Goal: Information Seeking & Learning: Compare options

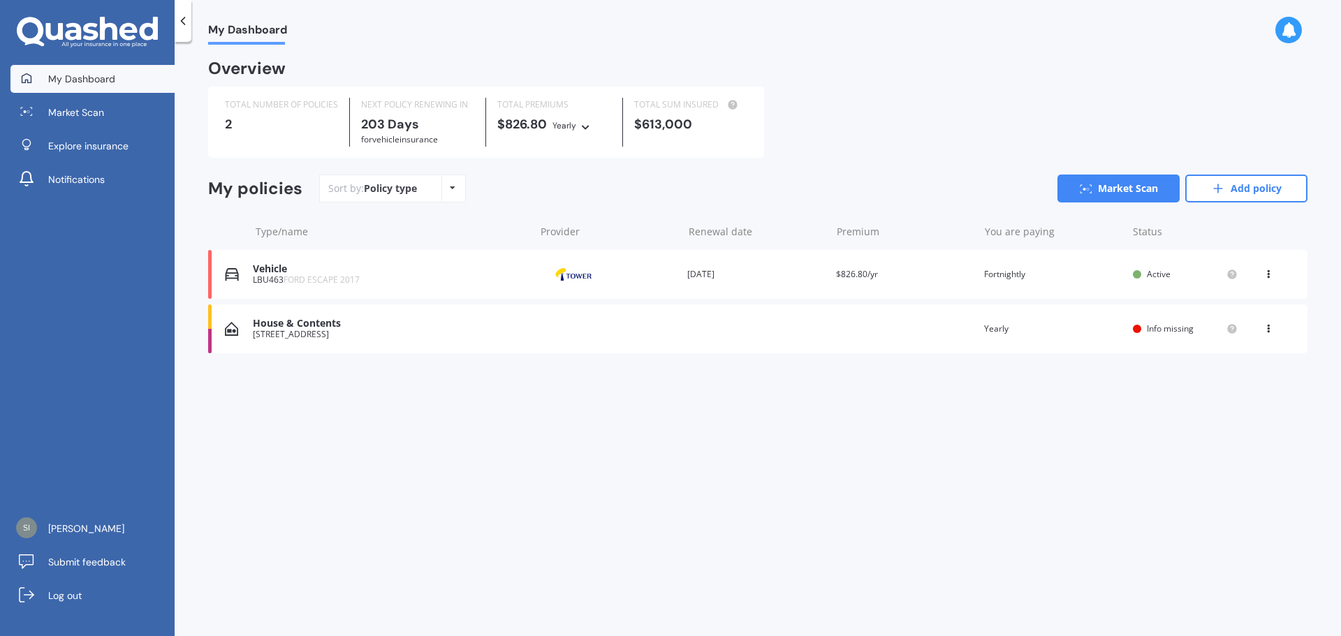
click at [442, 190] on div "Policy type Alphabetical Date added Renewing next" at bounding box center [453, 188] width 22 height 25
click at [103, 110] on span "Market Scan" at bounding box center [76, 112] width 56 height 14
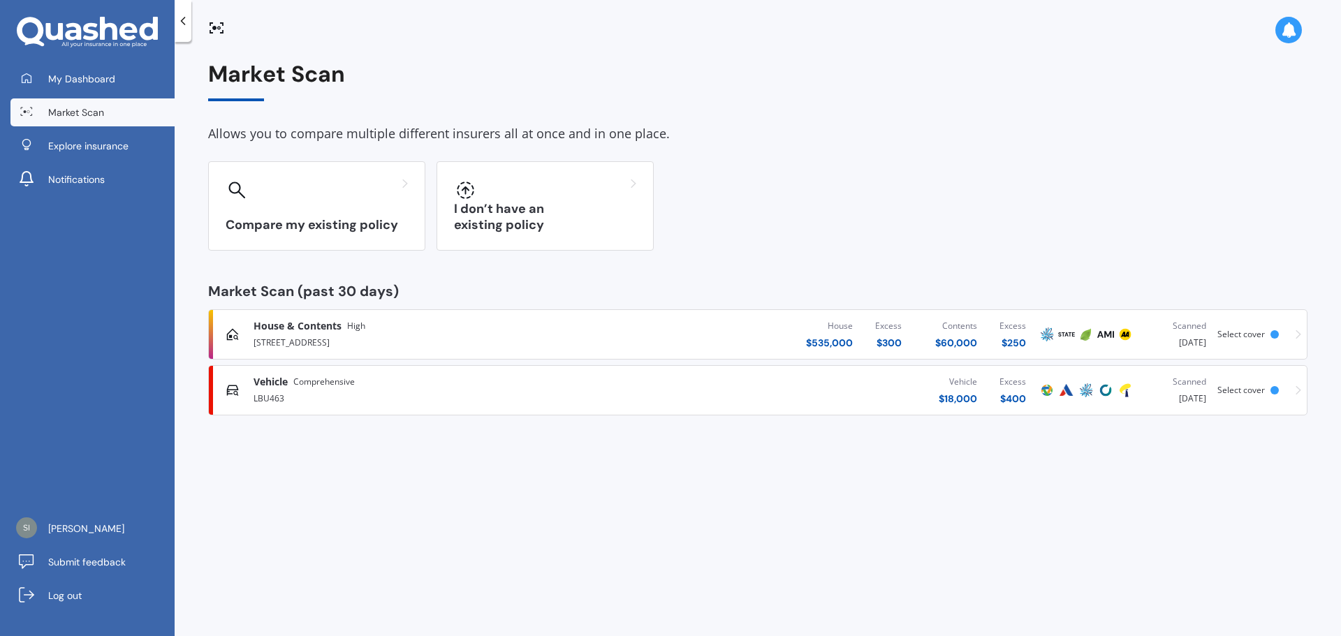
click at [405, 342] on div "[STREET_ADDRESS]" at bounding box center [443, 341] width 378 height 17
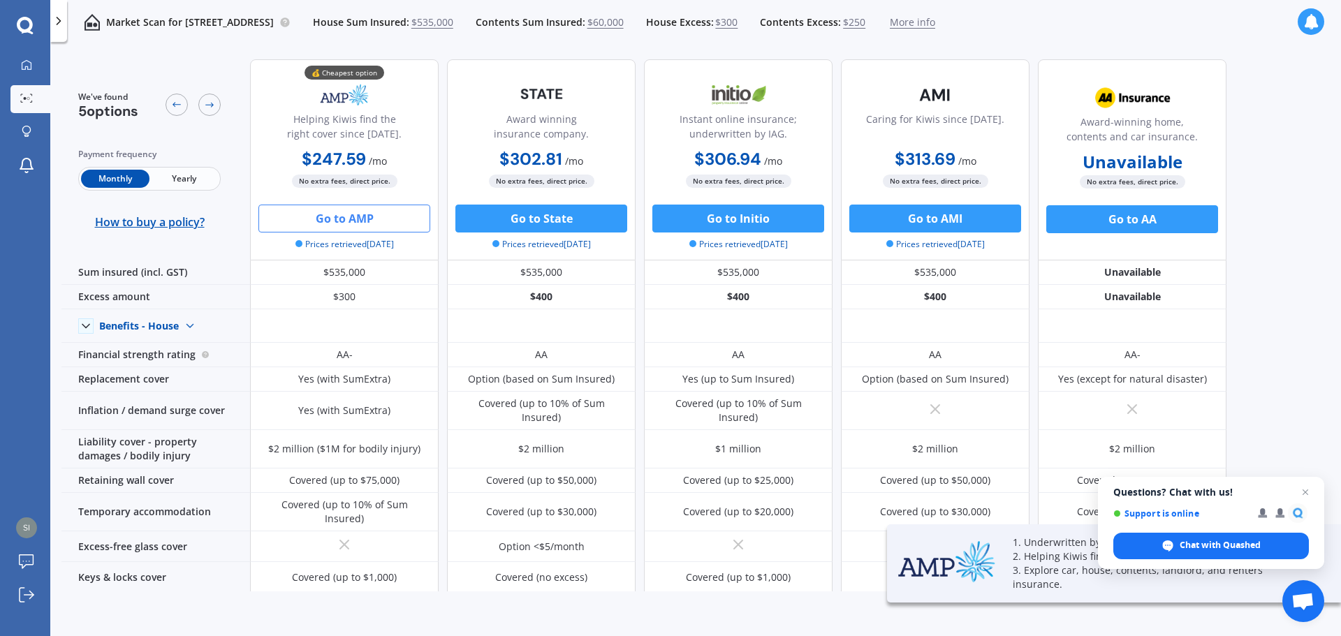
click at [325, 222] on button "Go to AMP" at bounding box center [345, 219] width 172 height 28
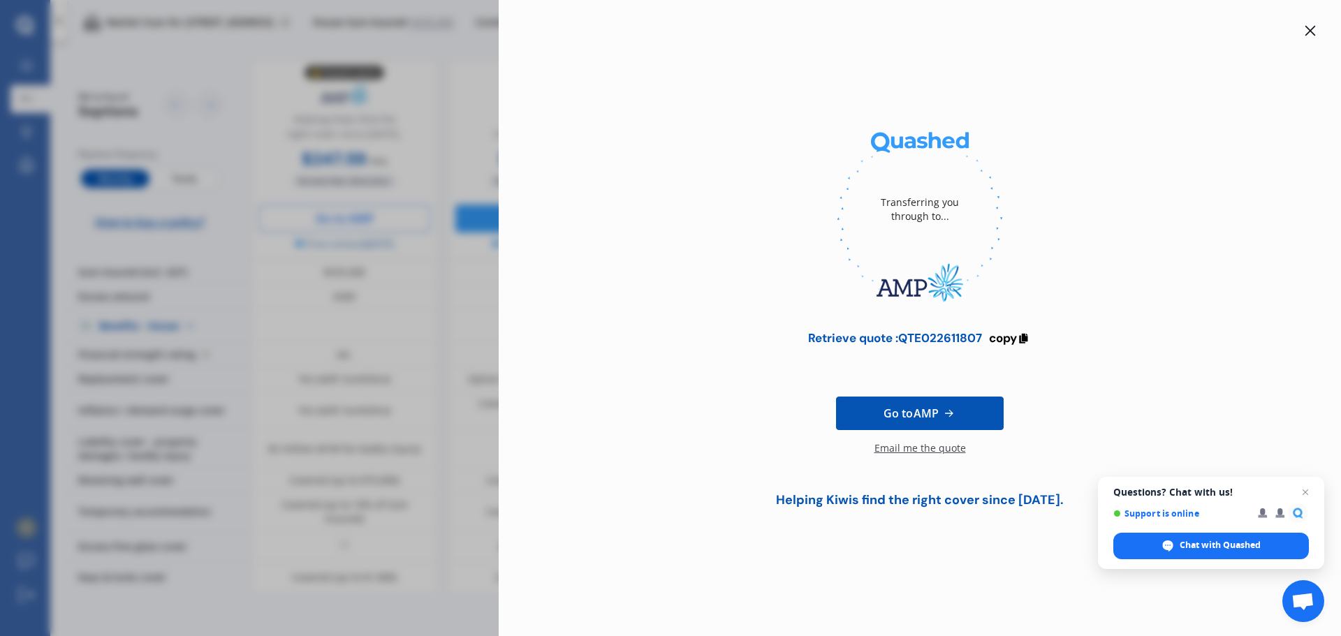
click at [1302, 30] on div at bounding box center [1310, 30] width 17 height 17
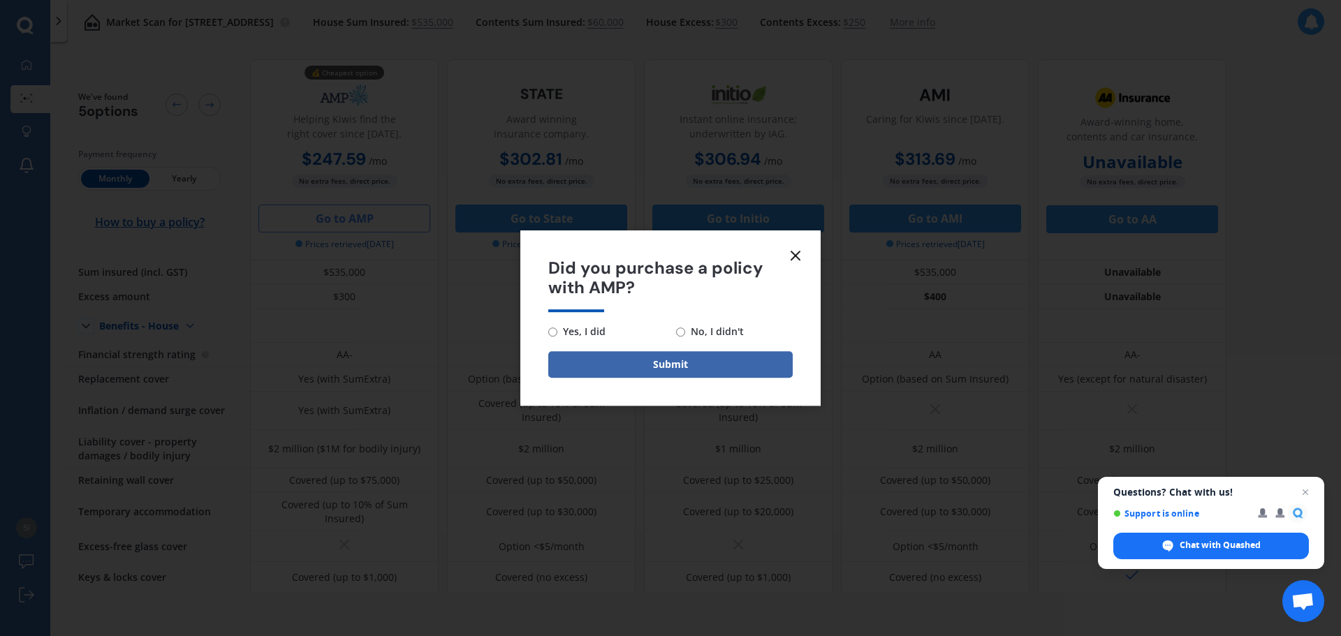
click at [793, 252] on line at bounding box center [796, 256] width 8 height 8
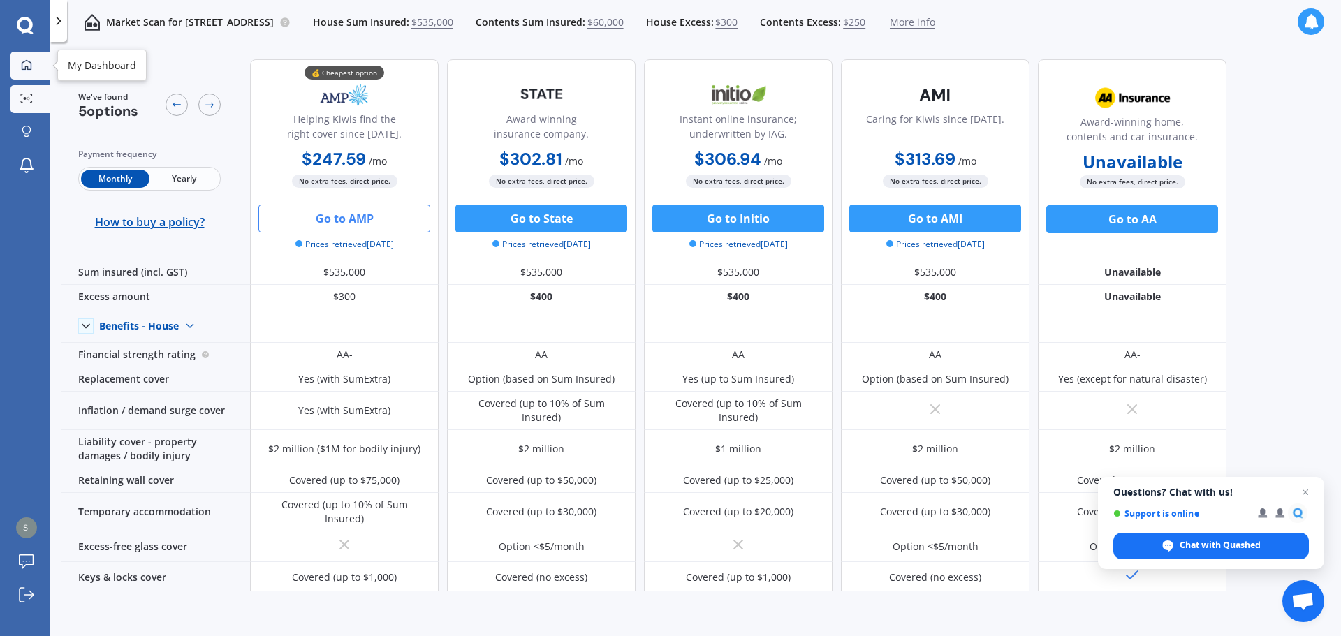
click at [29, 62] on icon at bounding box center [26, 64] width 11 height 11
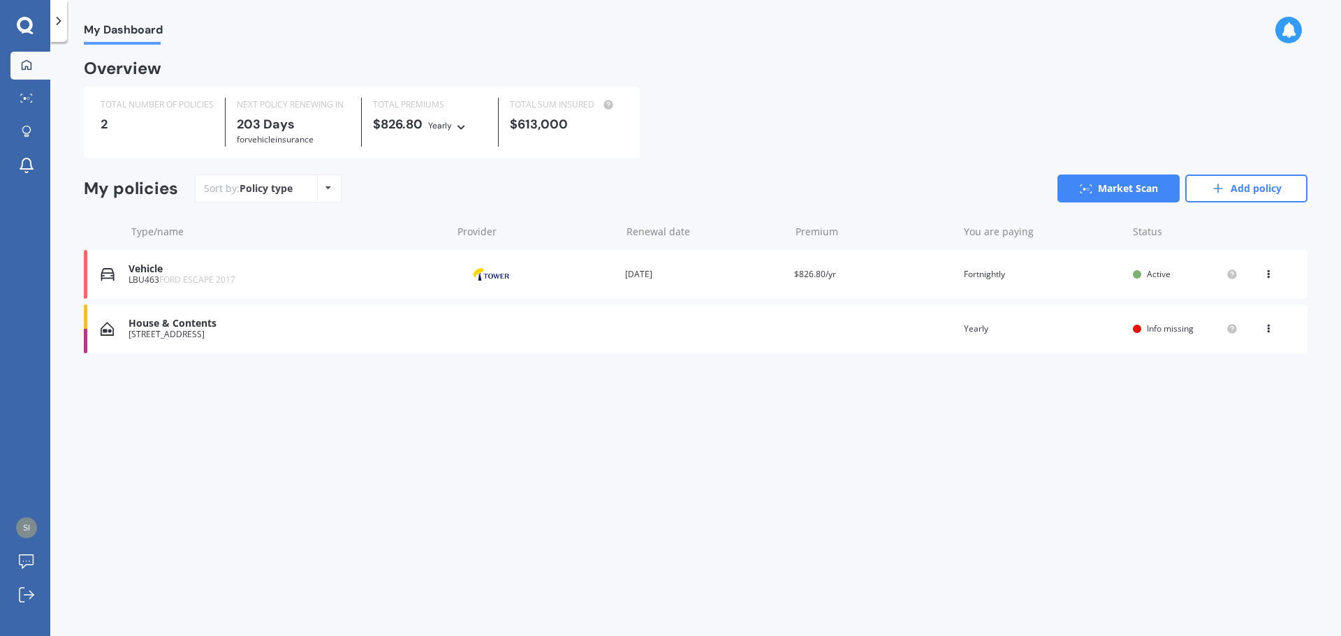
click at [265, 281] on div "LBU463 FORD ESCAPE 2017" at bounding box center [287, 280] width 316 height 10
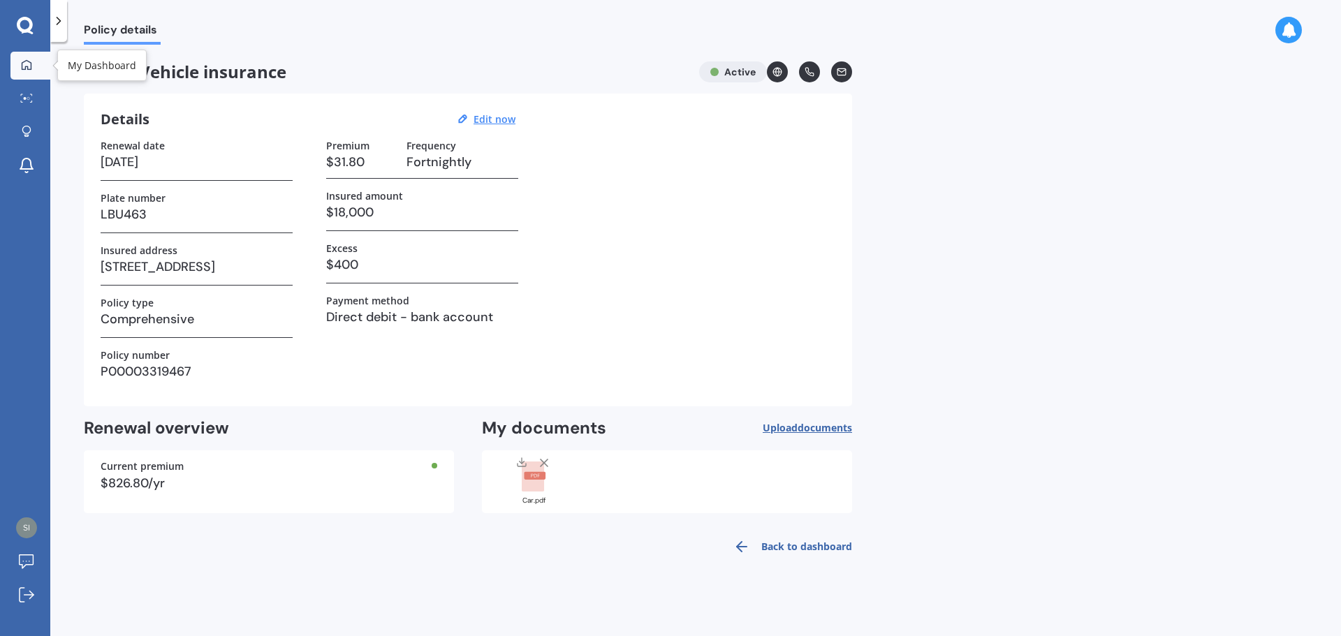
click at [31, 57] on link "My Dashboard" at bounding box center [30, 66] width 40 height 28
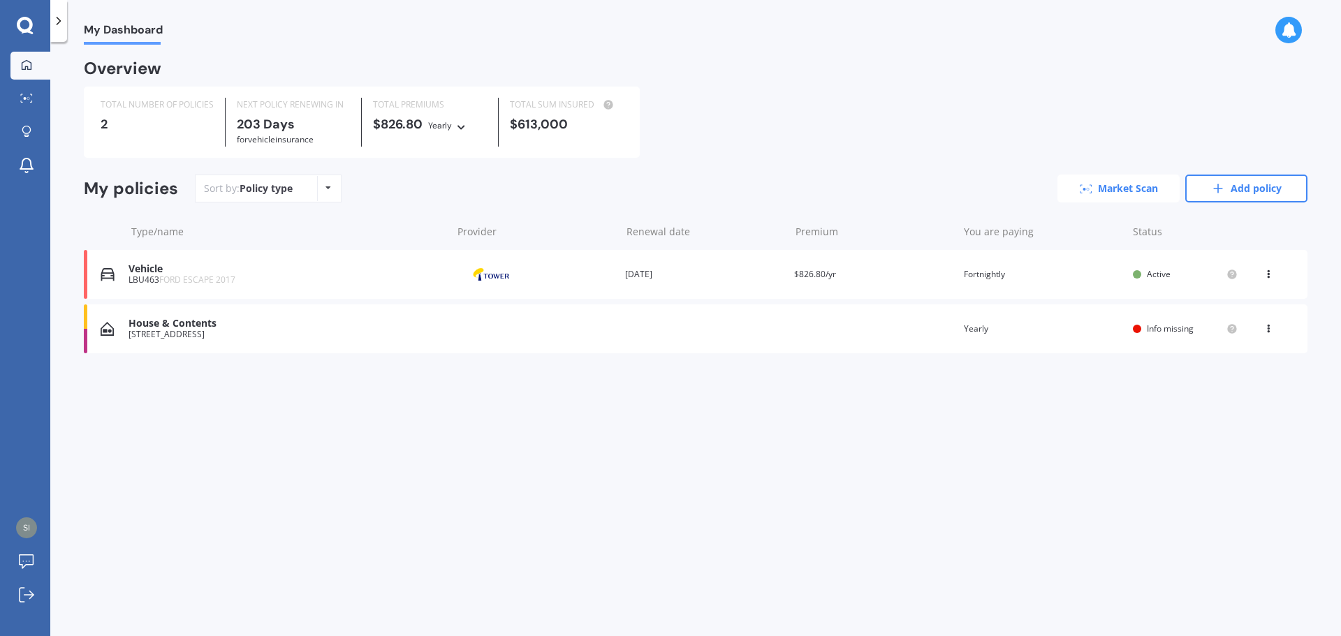
click at [1106, 201] on link "Market Scan" at bounding box center [1119, 189] width 122 height 28
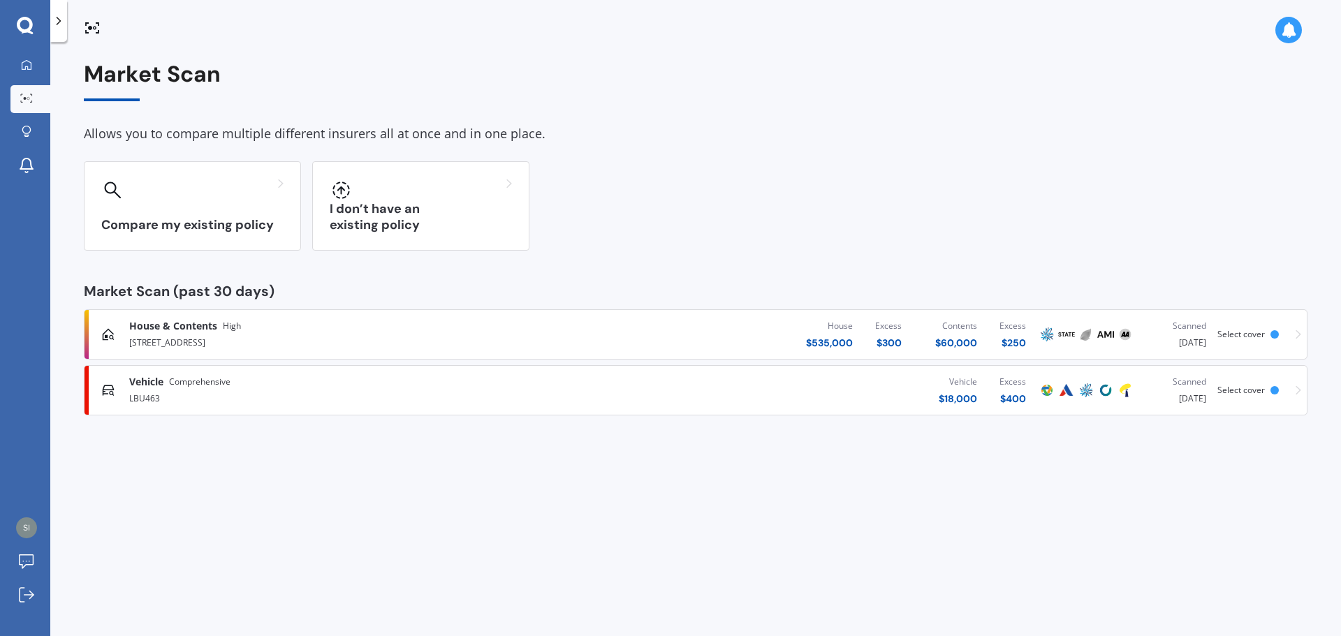
click at [382, 395] on div "LBU463" at bounding box center [349, 397] width 440 height 17
